Goal: Find specific page/section: Find specific page/section

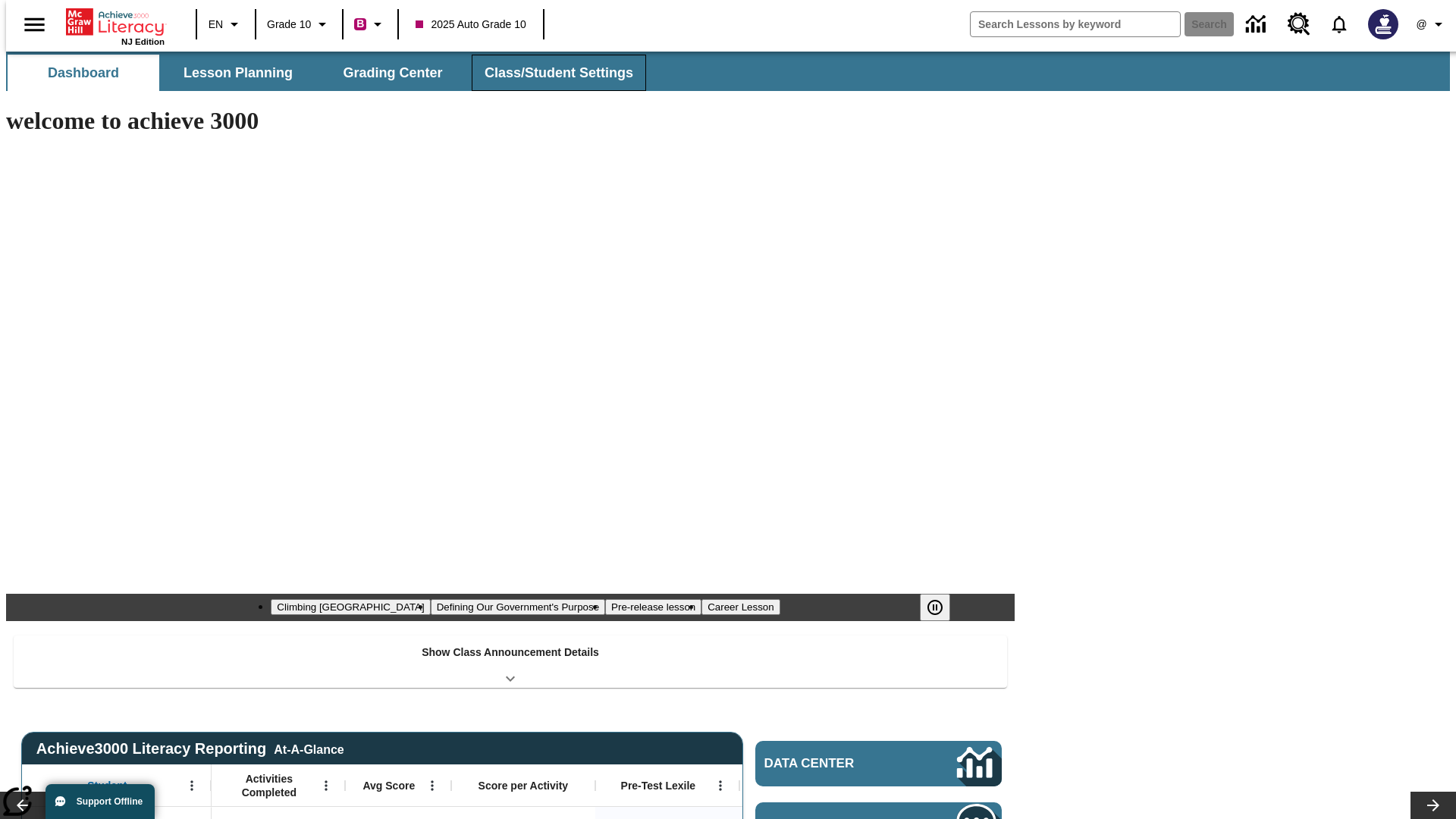
click at [551, 73] on button "Class/Student Settings" at bounding box center [558, 72] width 174 height 36
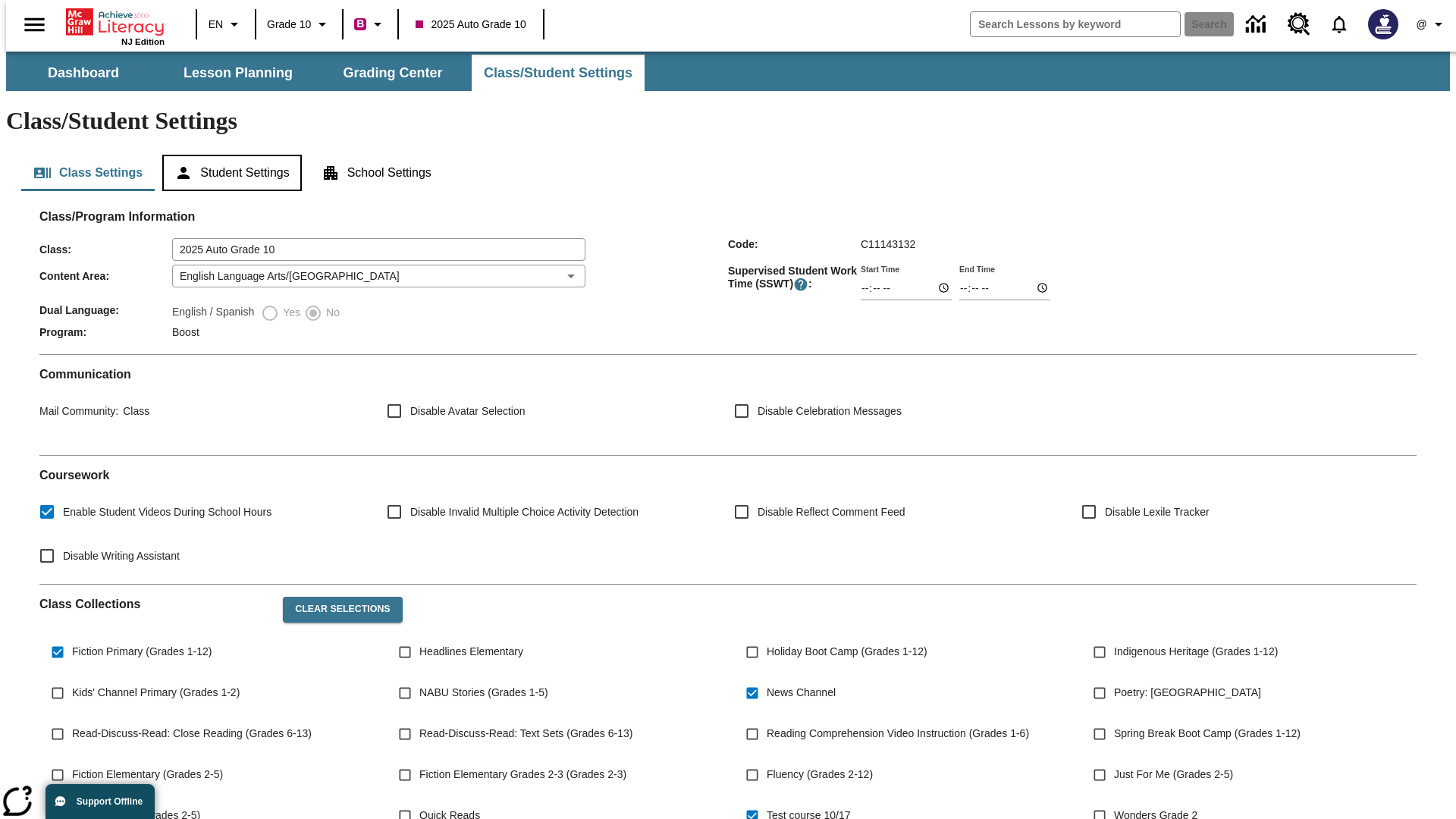
click at [228, 155] on button "Student Settings" at bounding box center [231, 172] width 139 height 36
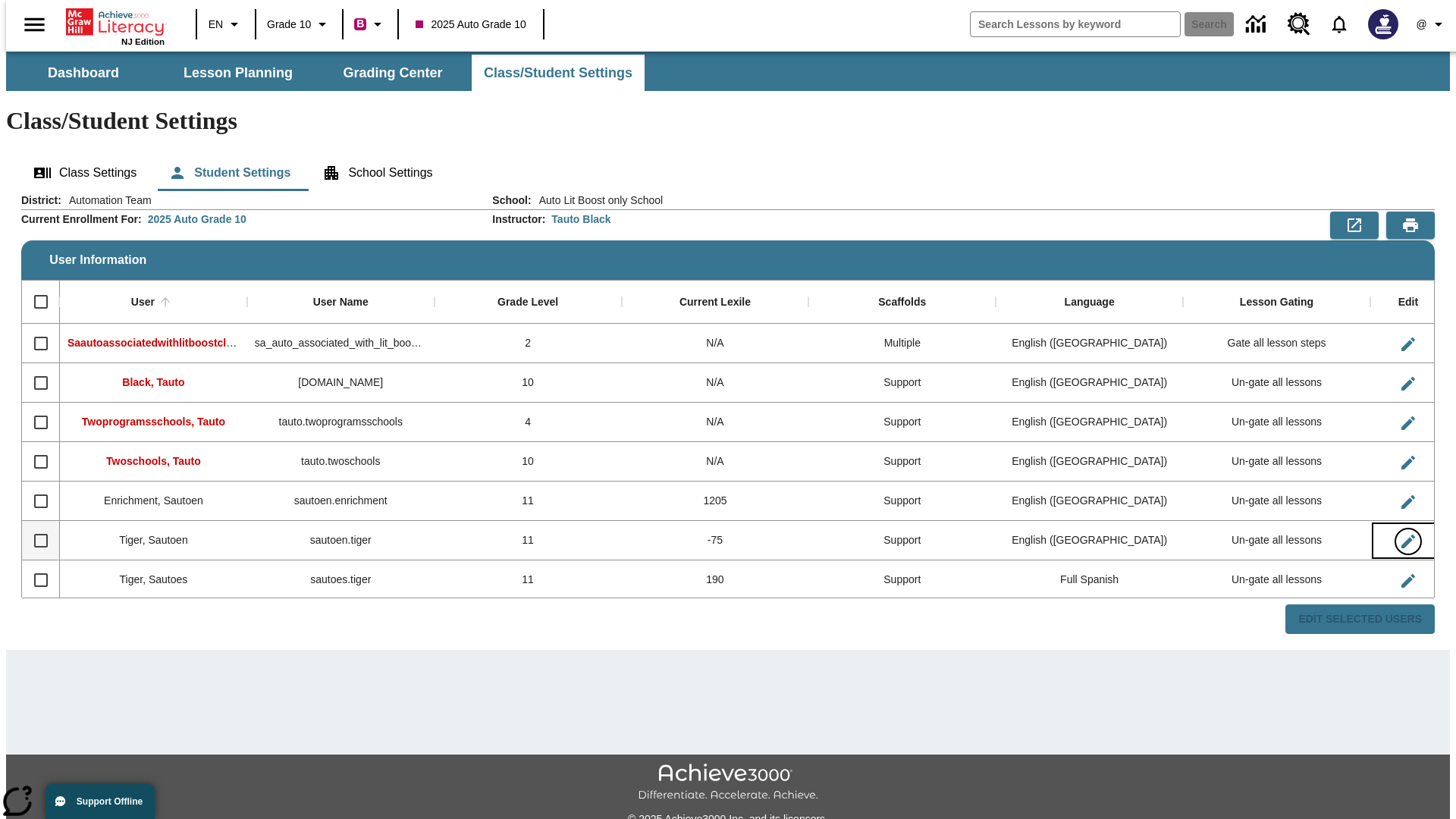
click at [1401, 535] on icon "Edit User" at bounding box center [1408, 541] width 14 height 14
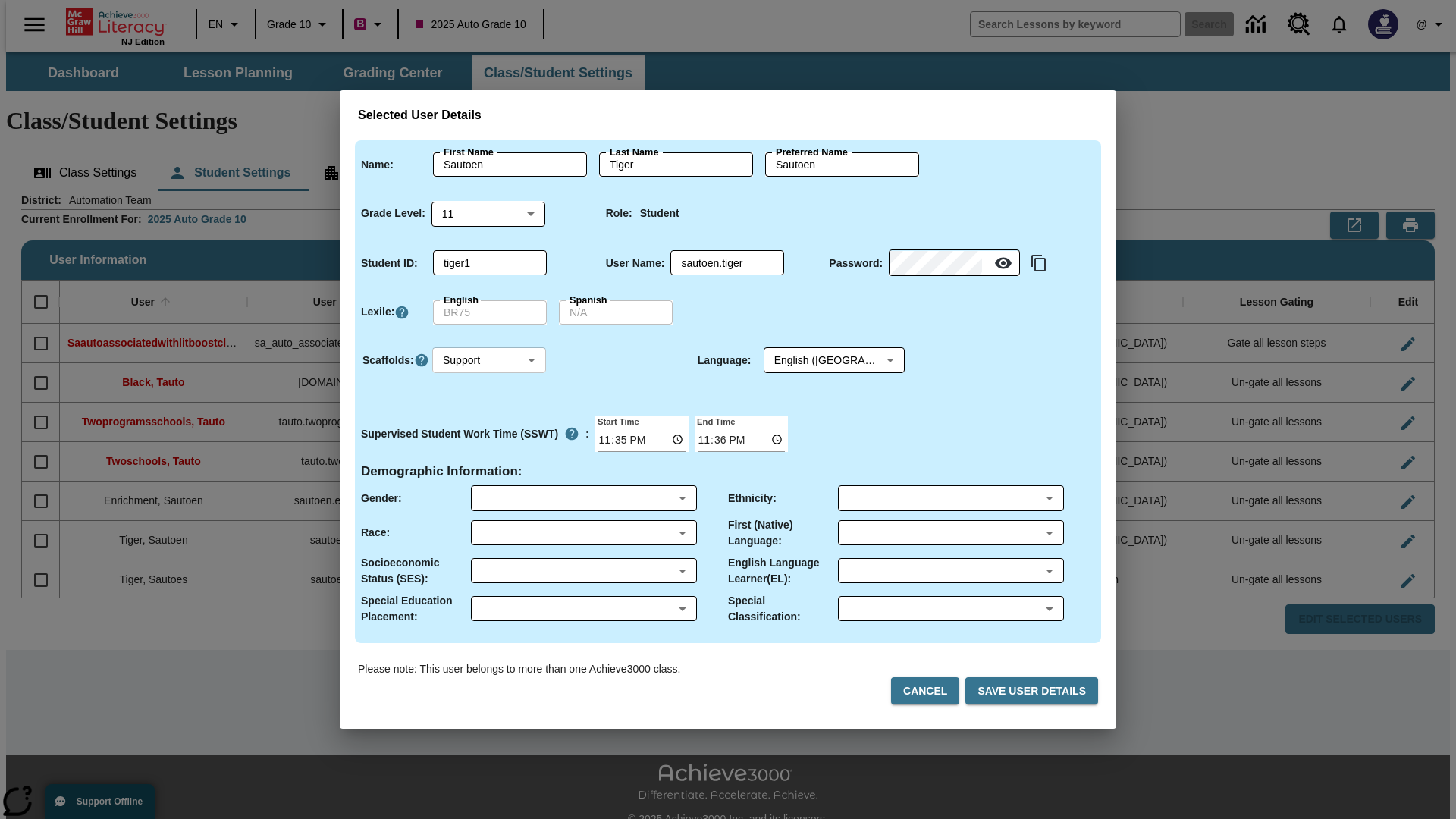
click at [489, 360] on body "Skip to main content NJ Edition EN Grade 10 B 2025 Auto Grade 10 Search 0 @ Das…" at bounding box center [727, 452] width 1443 height 801
click at [489, 416] on li "Support" at bounding box center [489, 416] width 114 height 25
click at [819, 360] on body "Skip to main content NJ Edition EN Grade 10 B 2025 Auto Grade 10 Search 0 @ Das…" at bounding box center [727, 452] width 1443 height 801
click at [489, 360] on body "Skip to main content NJ Edition EN Grade 10 B 2025 Auto Grade 10 Search 0 @ Das…" at bounding box center [727, 452] width 1443 height 801
